Goal: Connect with others: Connect with others

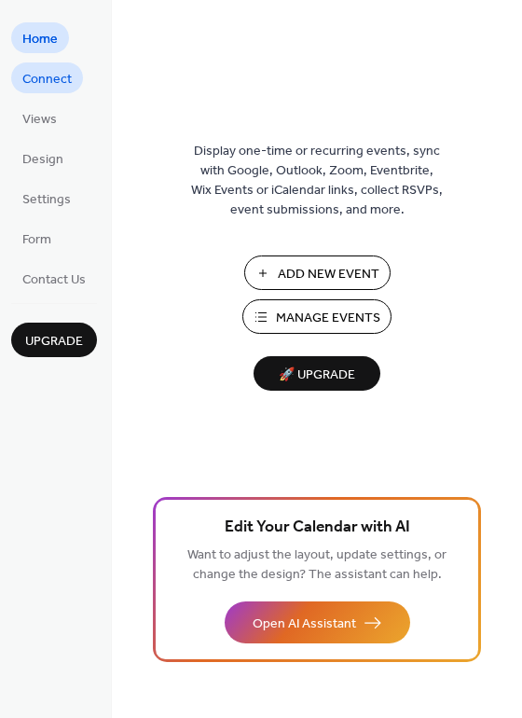
click at [54, 70] on span "Connect" at bounding box center [46, 80] width 49 height 20
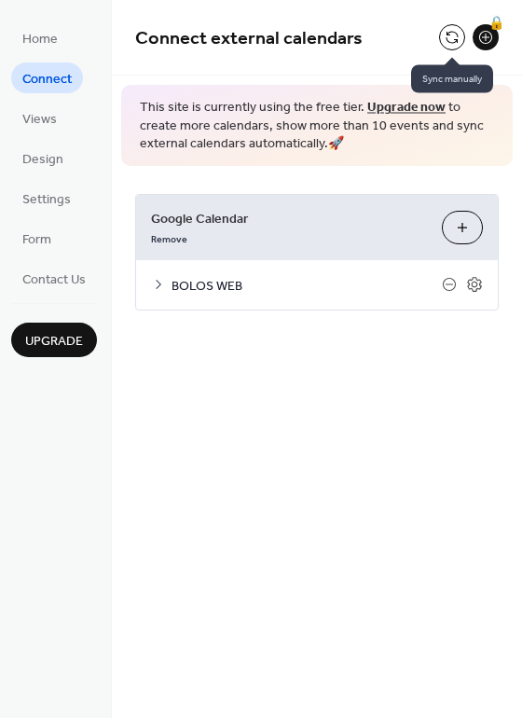
click at [452, 39] on button at bounding box center [452, 37] width 26 height 26
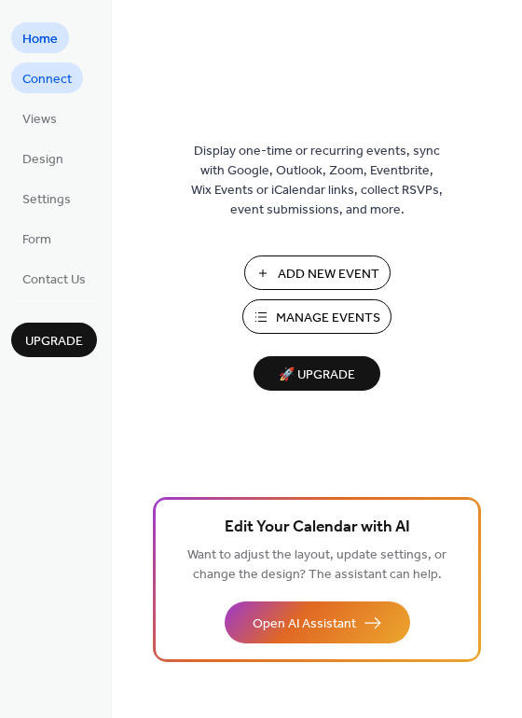
click at [43, 82] on span "Connect" at bounding box center [46, 80] width 49 height 20
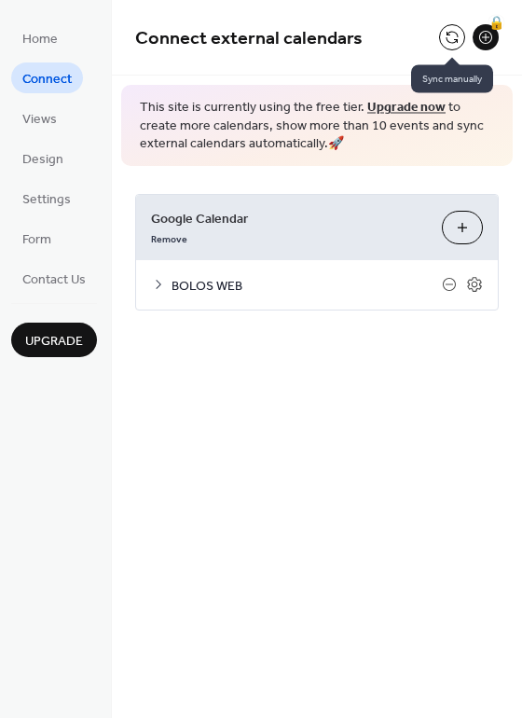
click at [447, 32] on button at bounding box center [452, 37] width 26 height 26
